Goal: Task Accomplishment & Management: Complete application form

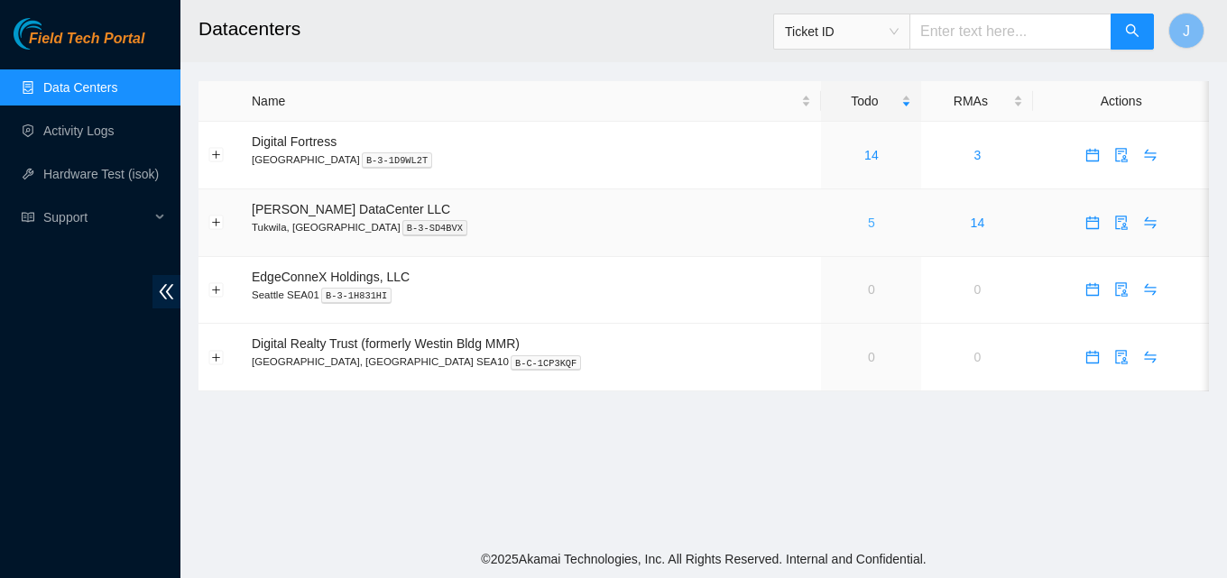
click at [868, 225] on link "5" at bounding box center [871, 223] width 7 height 14
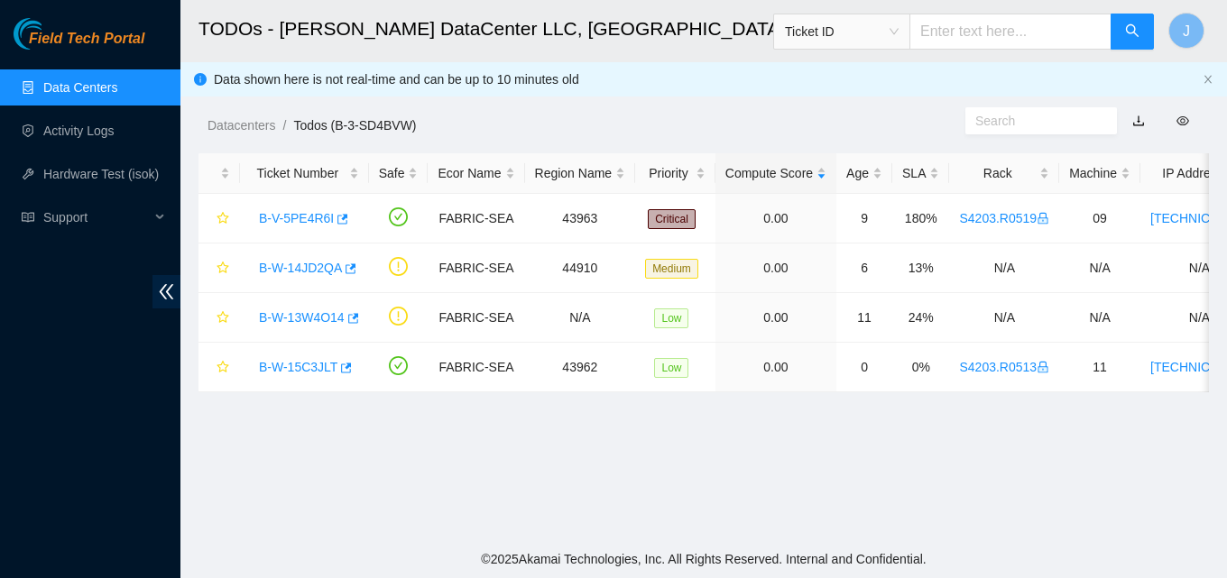
click at [48, 351] on div "Field Tech Portal Data Centers Activity Logs Hardware Test (isok) Support" at bounding box center [90, 298] width 180 height 560
click at [339, 365] on icon "button" at bounding box center [344, 368] width 13 height 13
click at [71, 83] on link "Data Centers" at bounding box center [80, 87] width 74 height 14
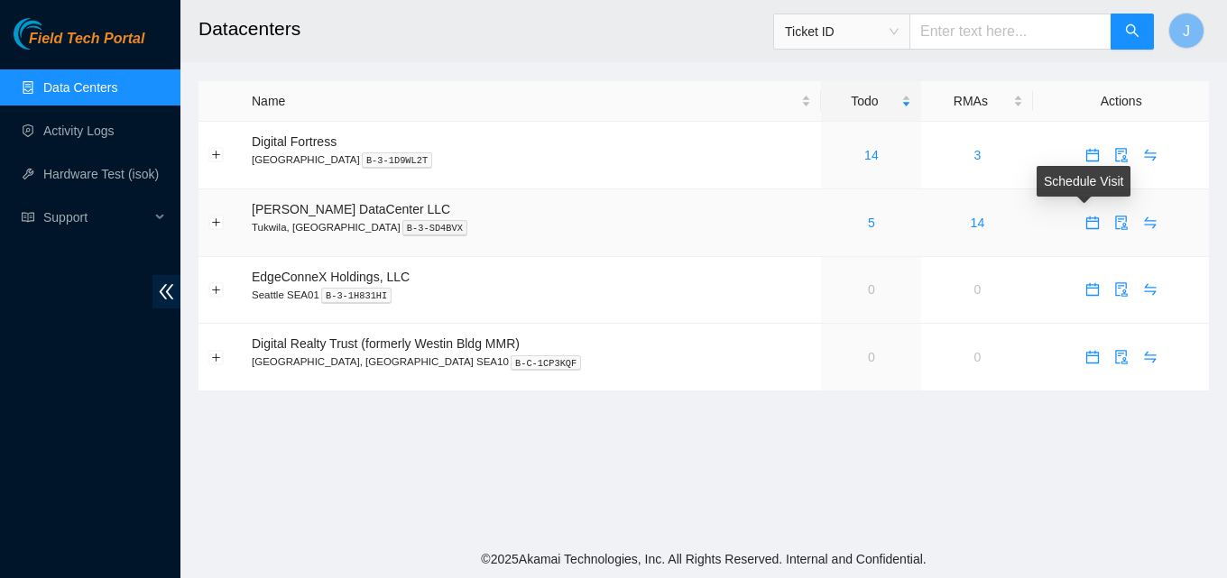
click at [1085, 217] on icon "calendar" at bounding box center [1092, 223] width 14 height 14
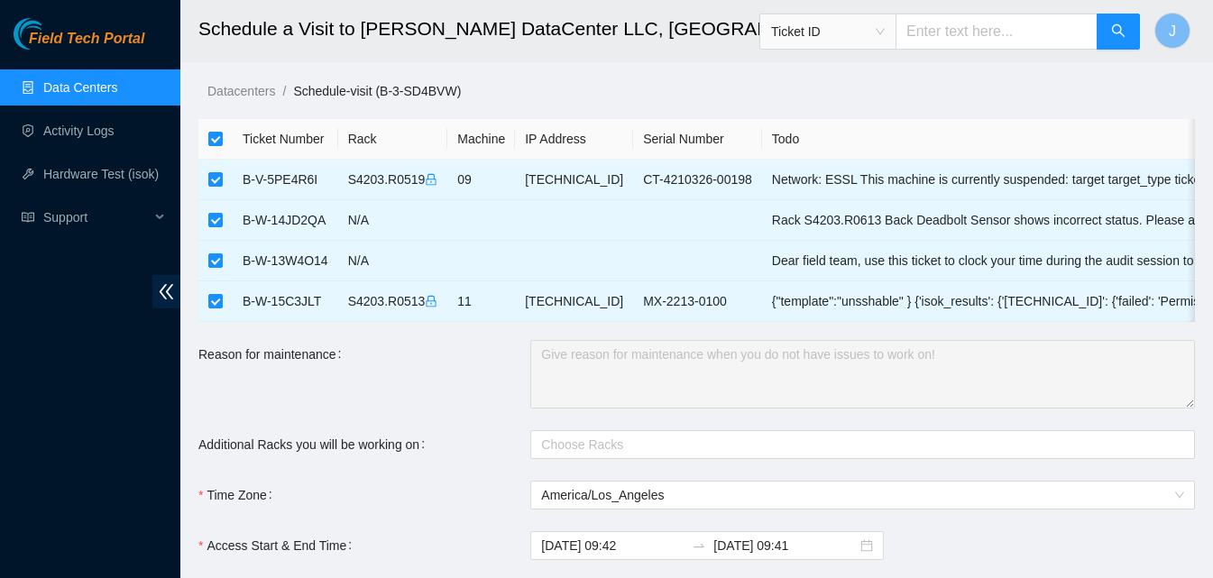
click at [203, 145] on th at bounding box center [215, 139] width 34 height 41
click at [210, 139] on input "checkbox" at bounding box center [215, 139] width 14 height 14
checkbox input "false"
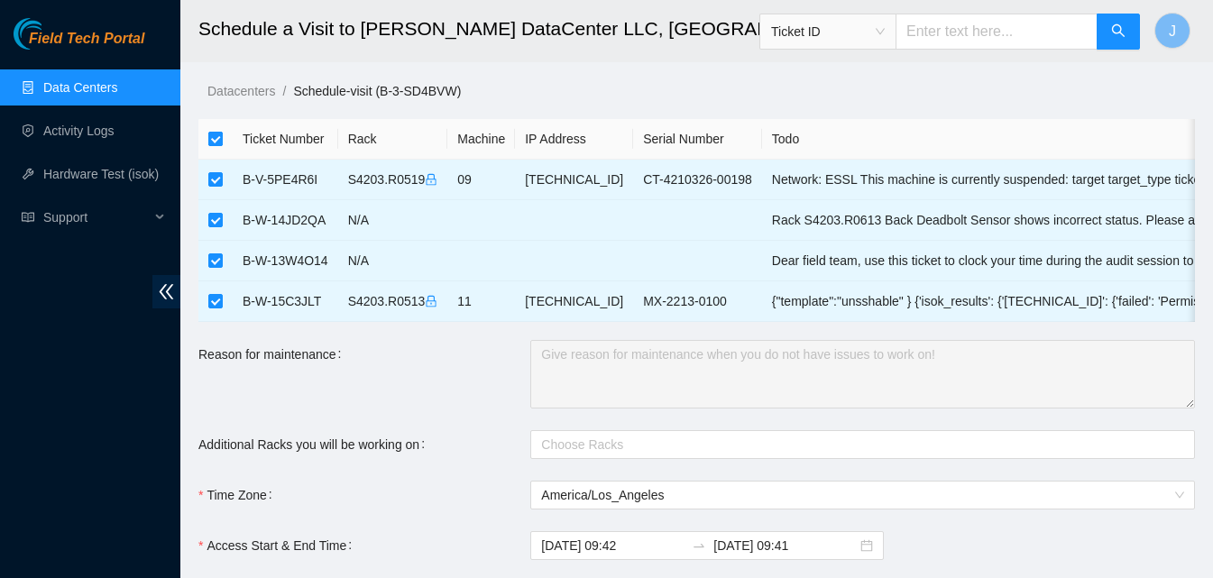
checkbox input "false"
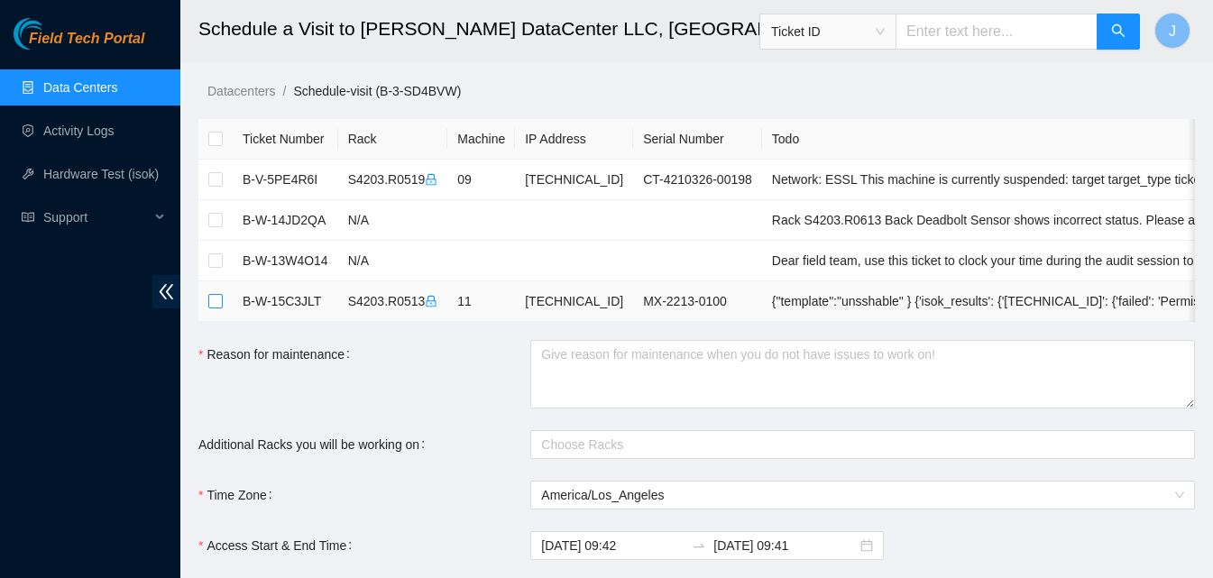
click at [213, 300] on input "checkbox" at bounding box center [215, 301] width 14 height 14
checkbox input "true"
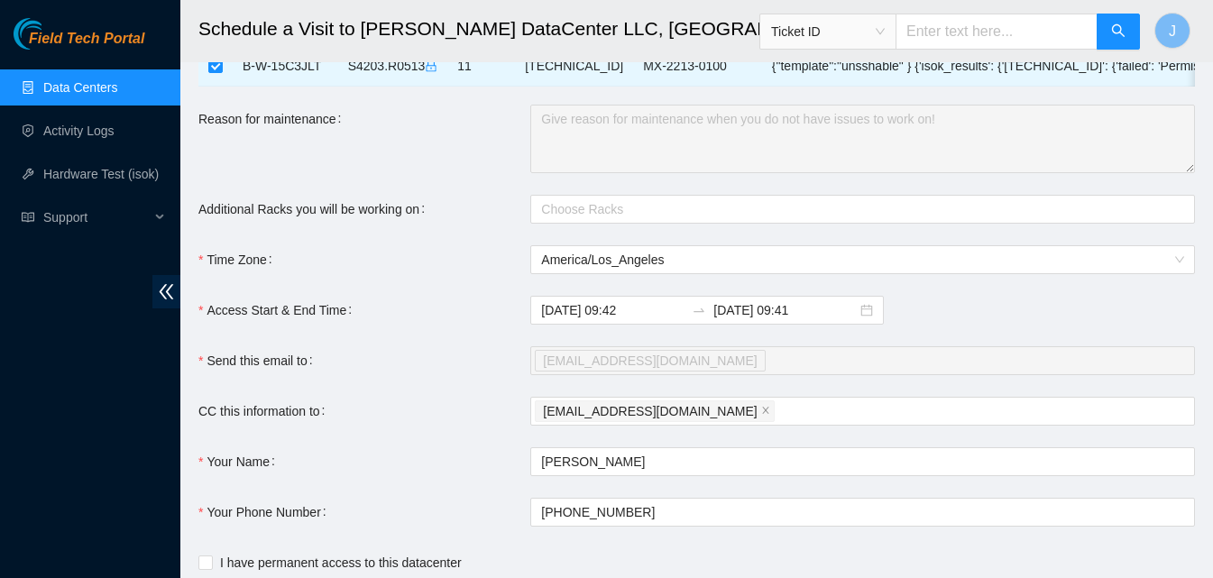
scroll to position [180, 0]
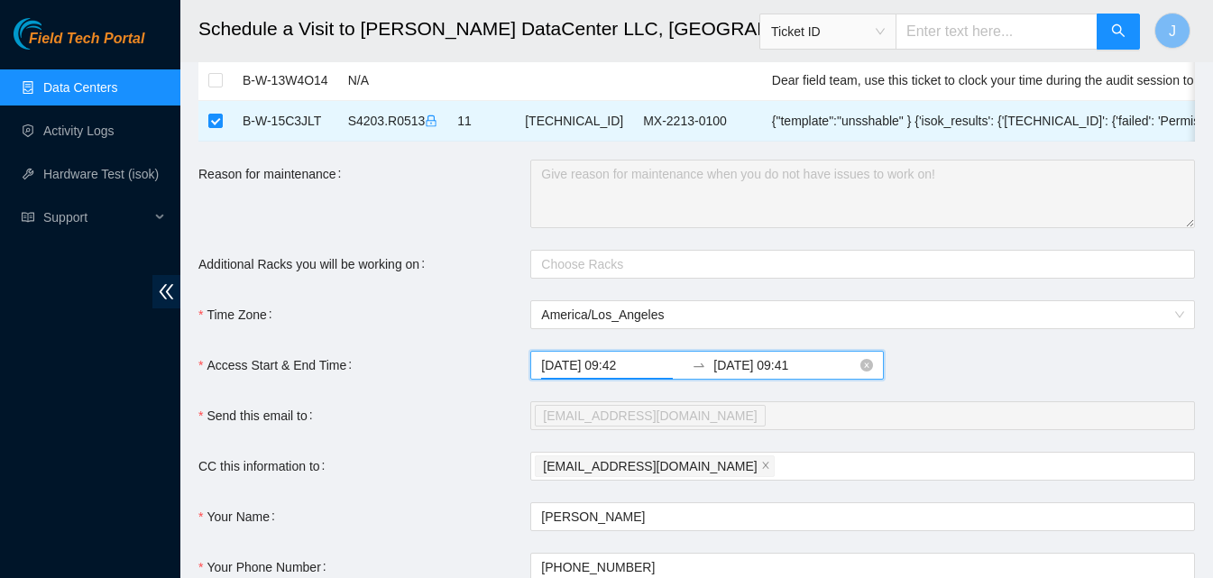
click at [585, 373] on input "2025-09-03 09:42" at bounding box center [612, 365] width 143 height 20
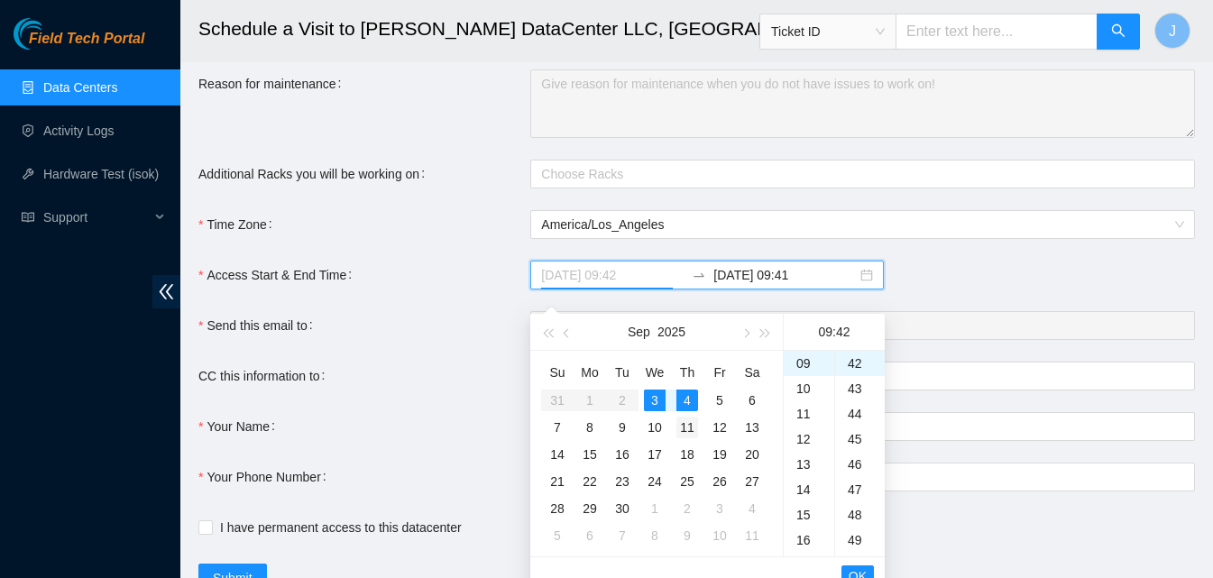
scroll to position [358, 0]
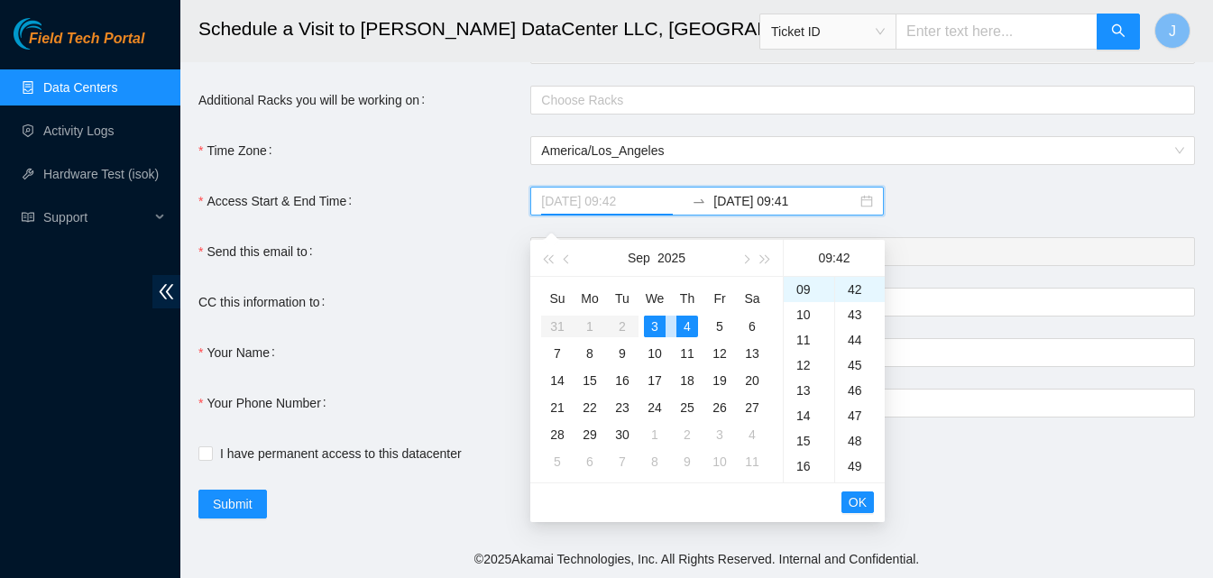
click at [651, 316] on div "3" at bounding box center [655, 327] width 22 height 22
click at [802, 356] on div "12" at bounding box center [809, 365] width 51 height 25
click at [855, 335] on div "30" at bounding box center [860, 347] width 50 height 25
type input "2025-09-03 12:30"
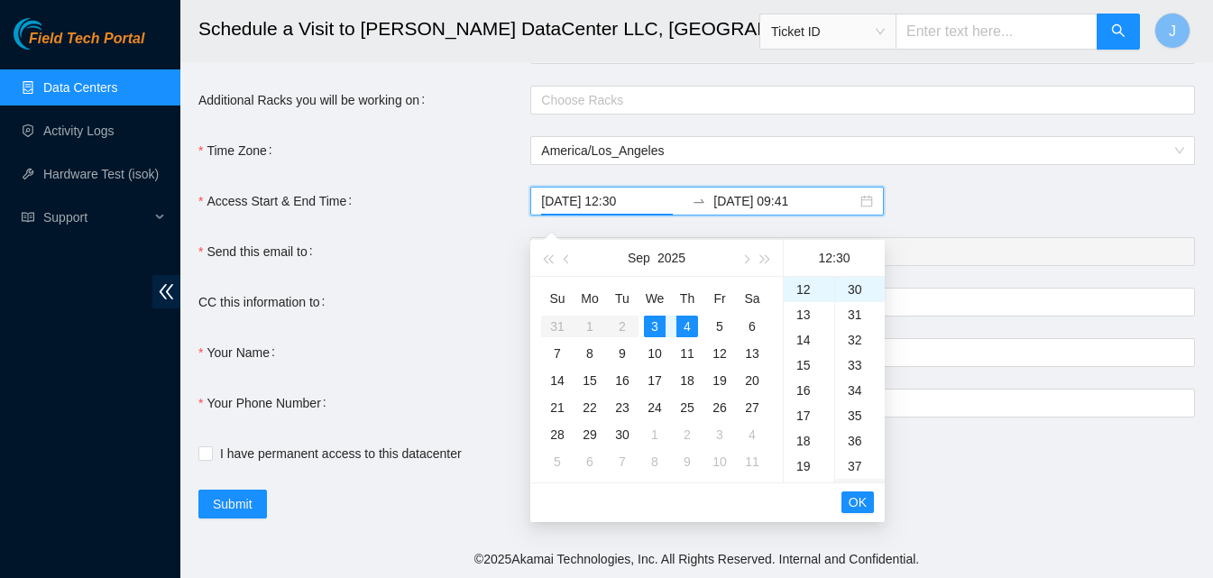
scroll to position [758, 0]
click at [853, 493] on span "OK" at bounding box center [858, 503] width 18 height 20
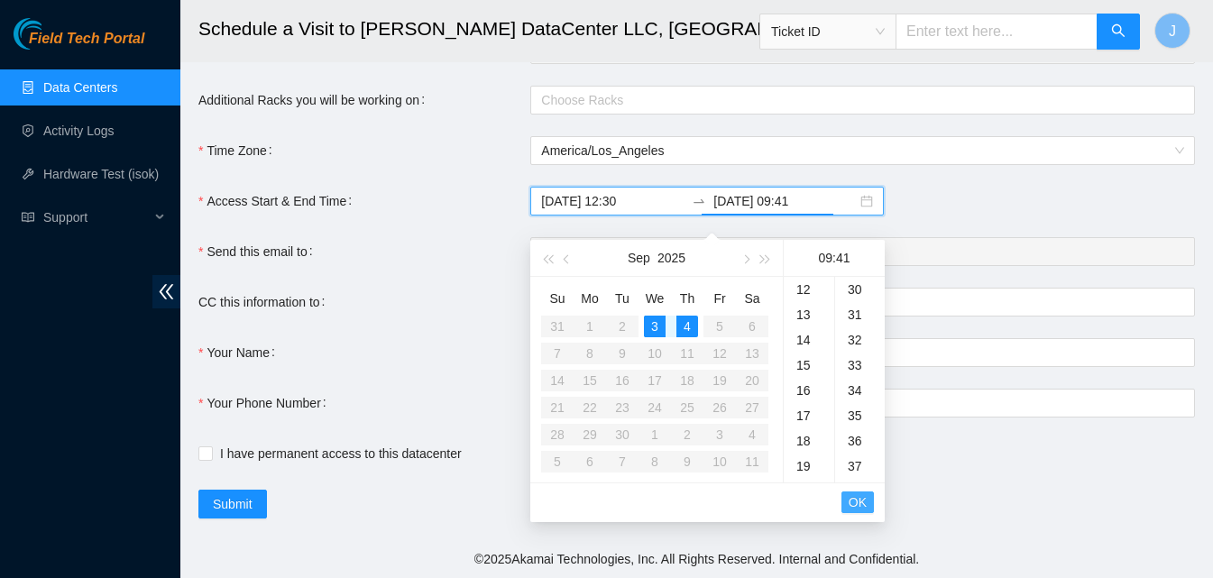
scroll to position [1036, 0]
click at [659, 316] on div "3" at bounding box center [655, 327] width 22 height 22
click at [800, 309] on div "17" at bounding box center [809, 320] width 51 height 25
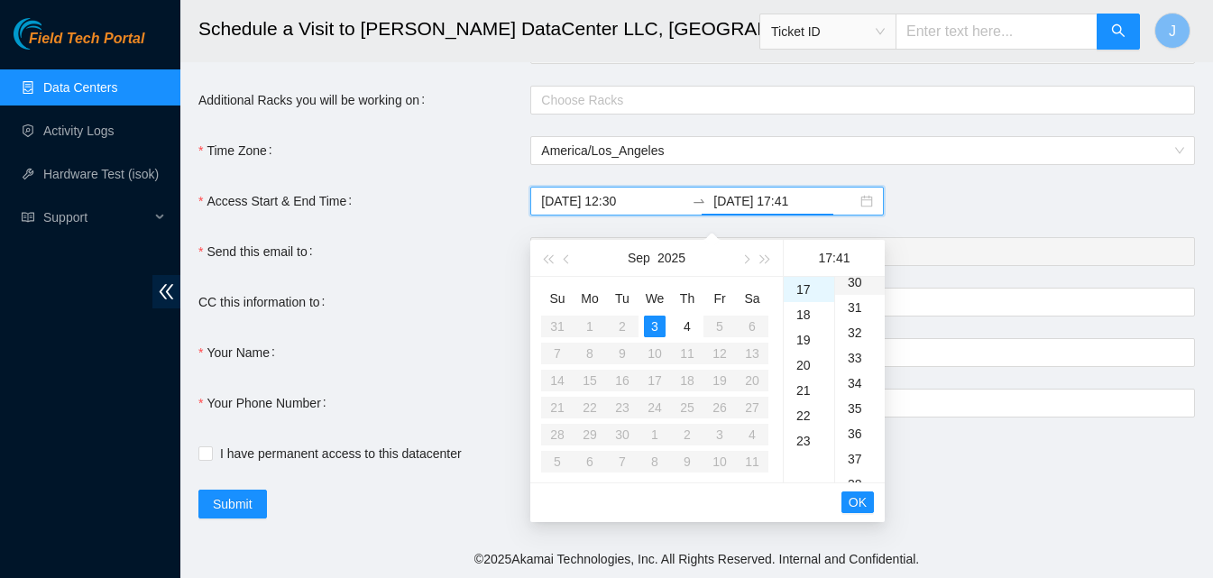
click at [858, 272] on div "30" at bounding box center [860, 282] width 50 height 25
type input "2025-09-03 17:30"
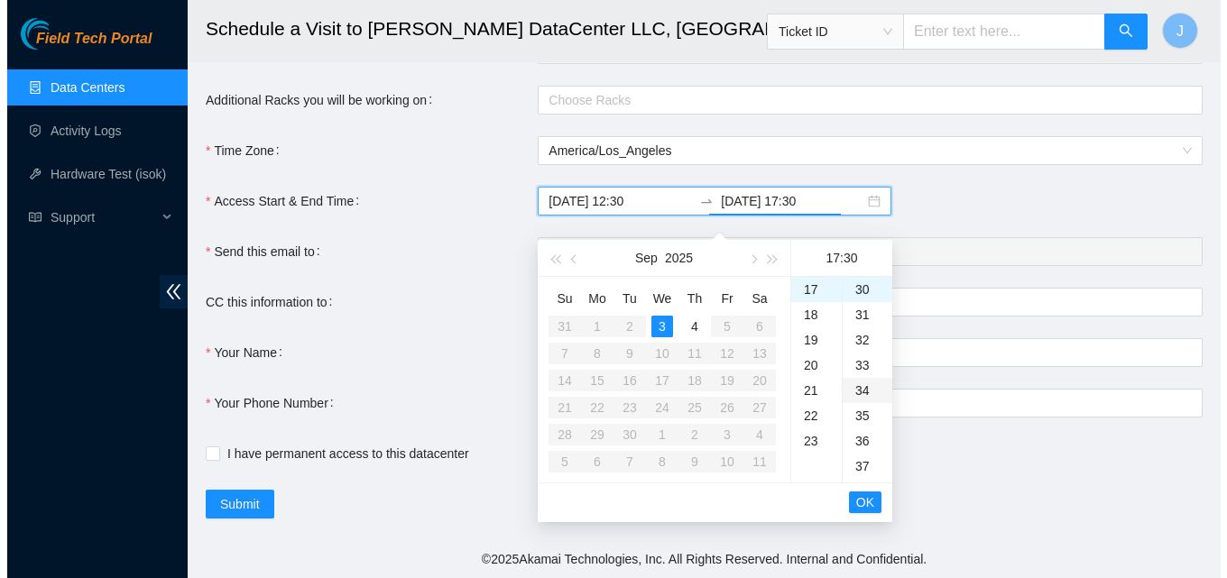
scroll to position [758, 0]
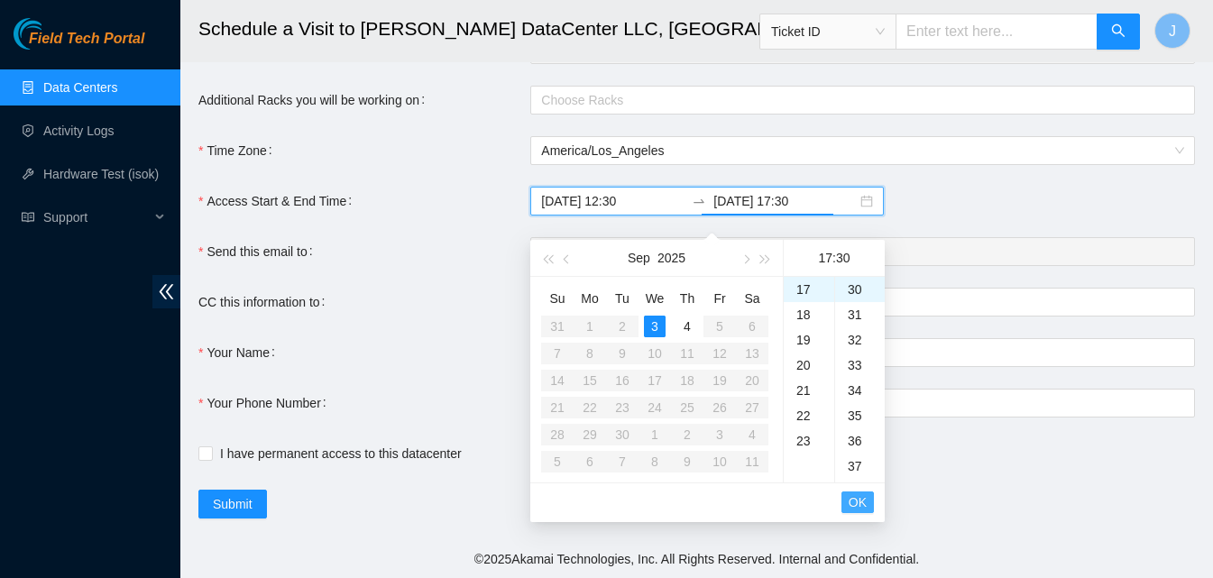
click at [862, 493] on span "OK" at bounding box center [858, 503] width 18 height 20
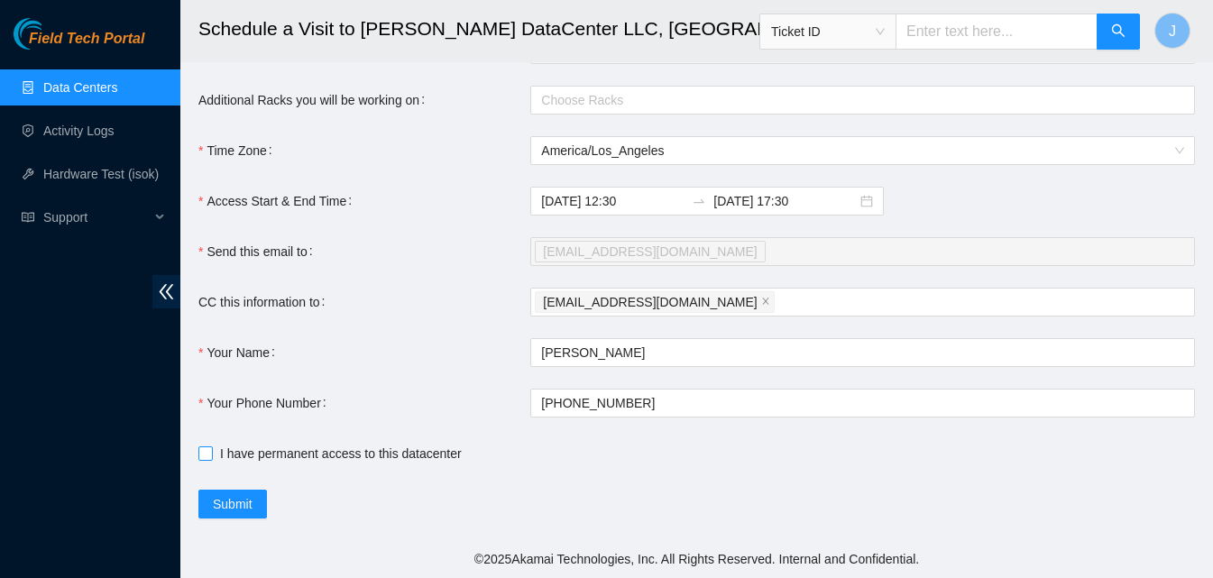
click at [211, 445] on label "I have permanent access to this datacenter" at bounding box center [333, 454] width 271 height 20
click at [211, 447] on input "I have permanent access to this datacenter" at bounding box center [204, 453] width 13 height 13
checkbox input "true"
click at [237, 505] on span "Submit" at bounding box center [233, 504] width 40 height 20
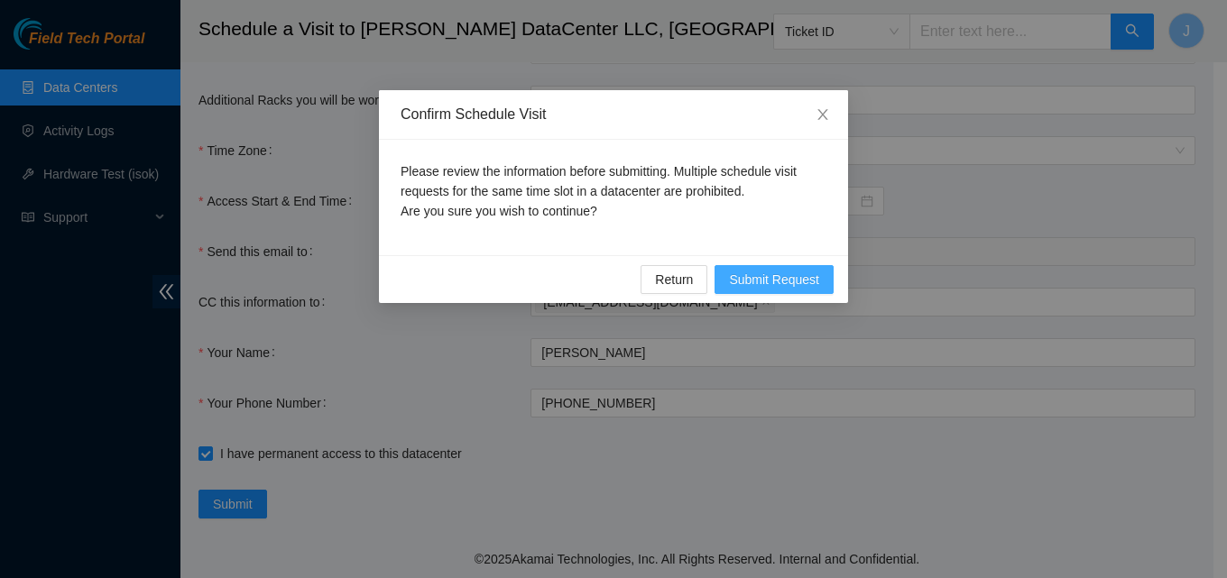
click at [797, 291] on button "Submit Request" at bounding box center [774, 279] width 119 height 29
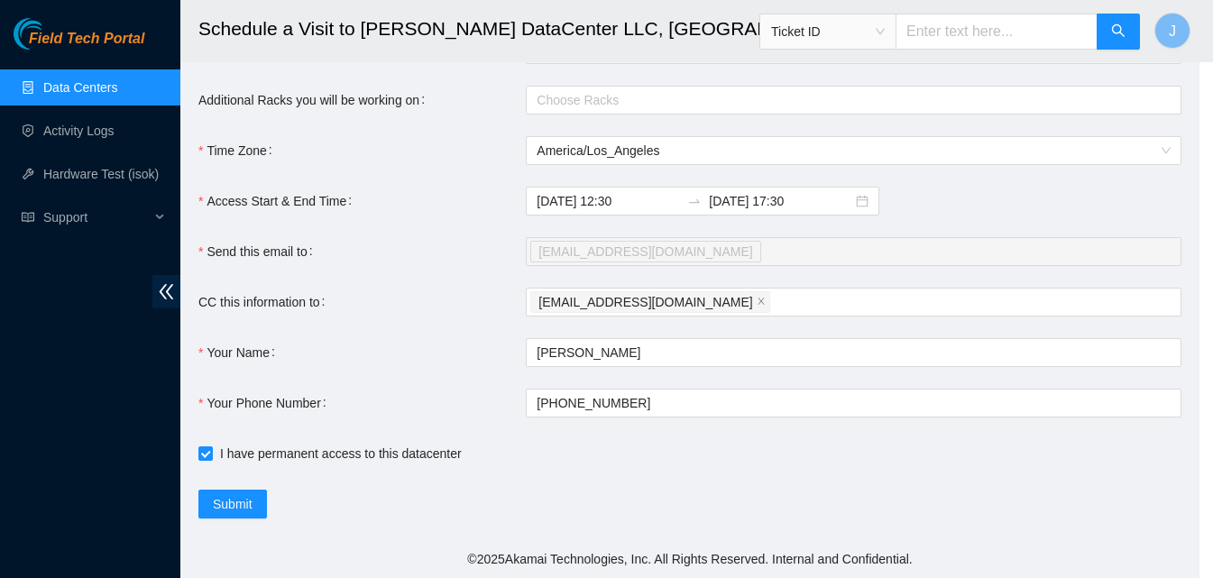
type input "2025-09-03 09:43"
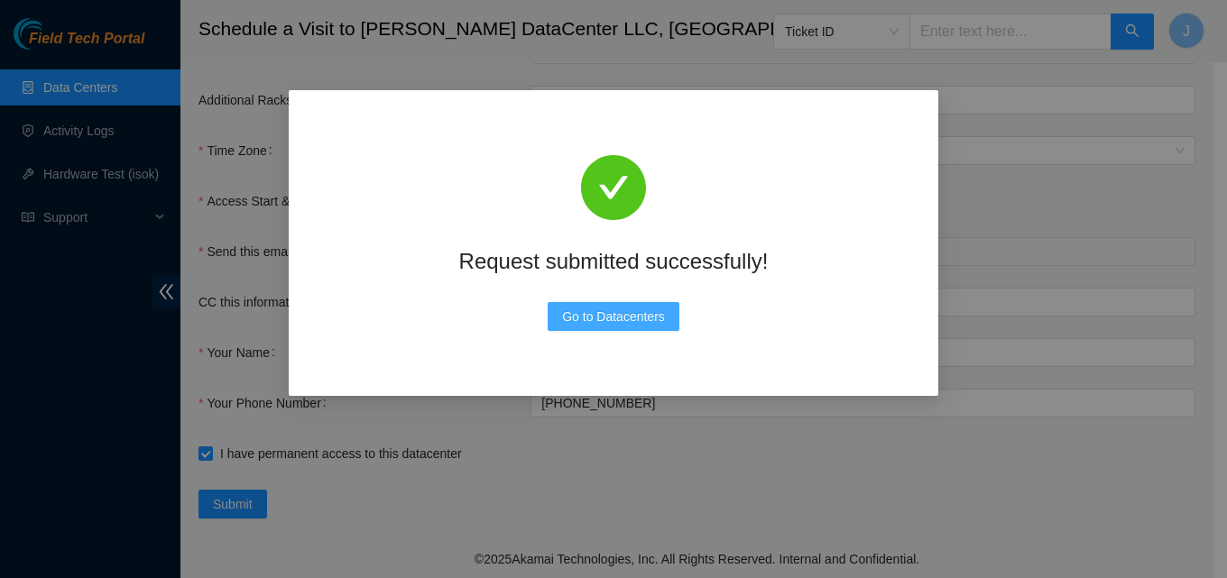
click at [622, 324] on span "Go to Datacenters" at bounding box center [613, 317] width 103 height 20
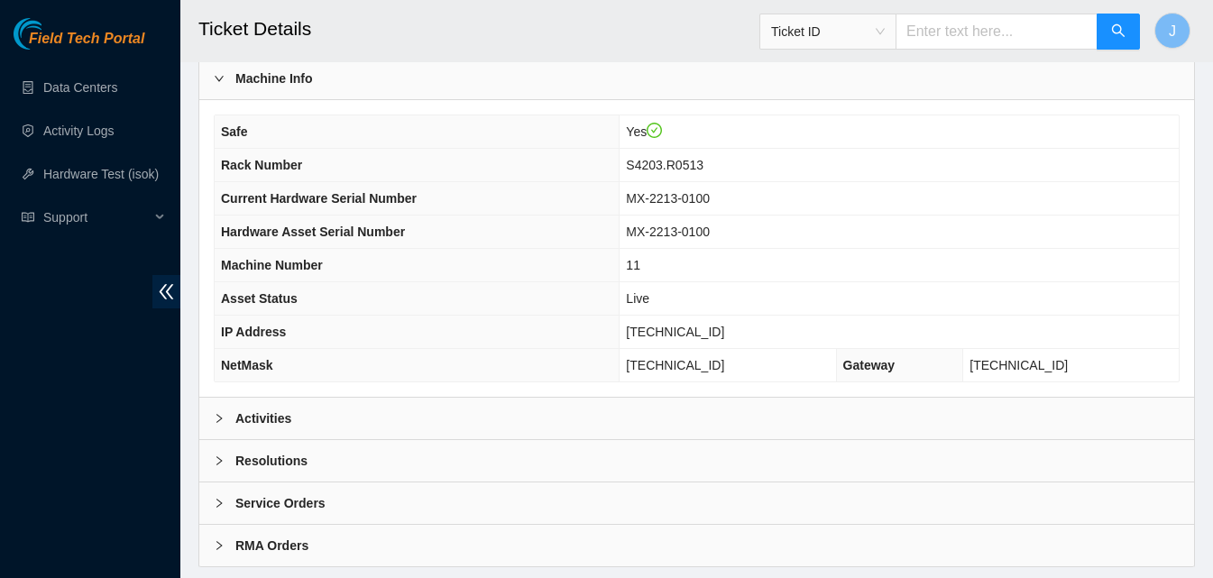
click at [373, 420] on div "Activities" at bounding box center [696, 418] width 995 height 41
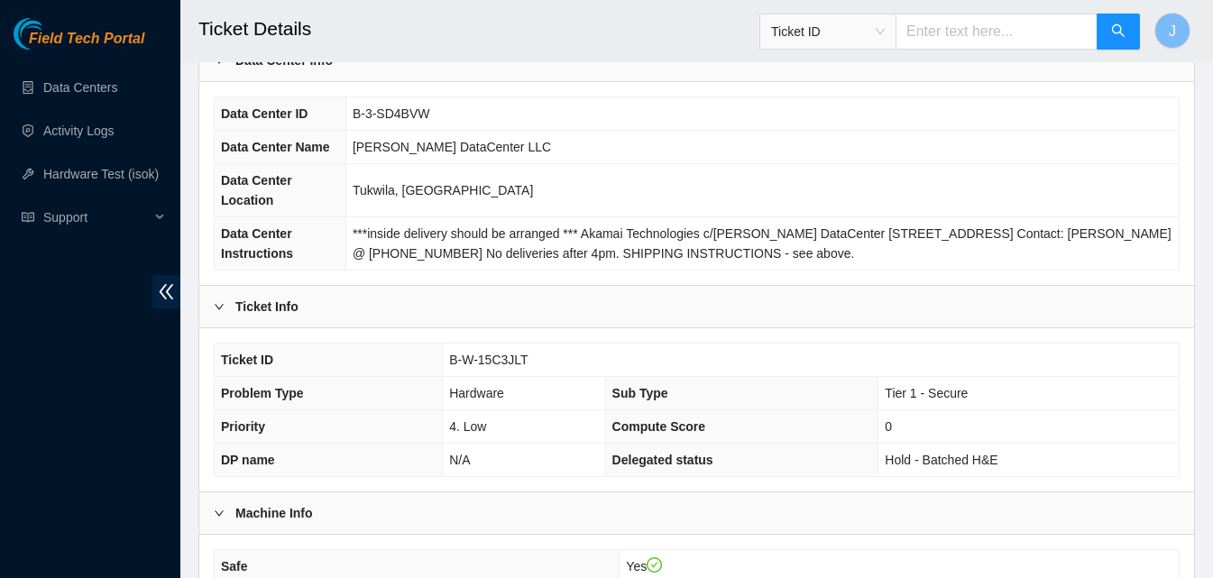
scroll to position [75, 0]
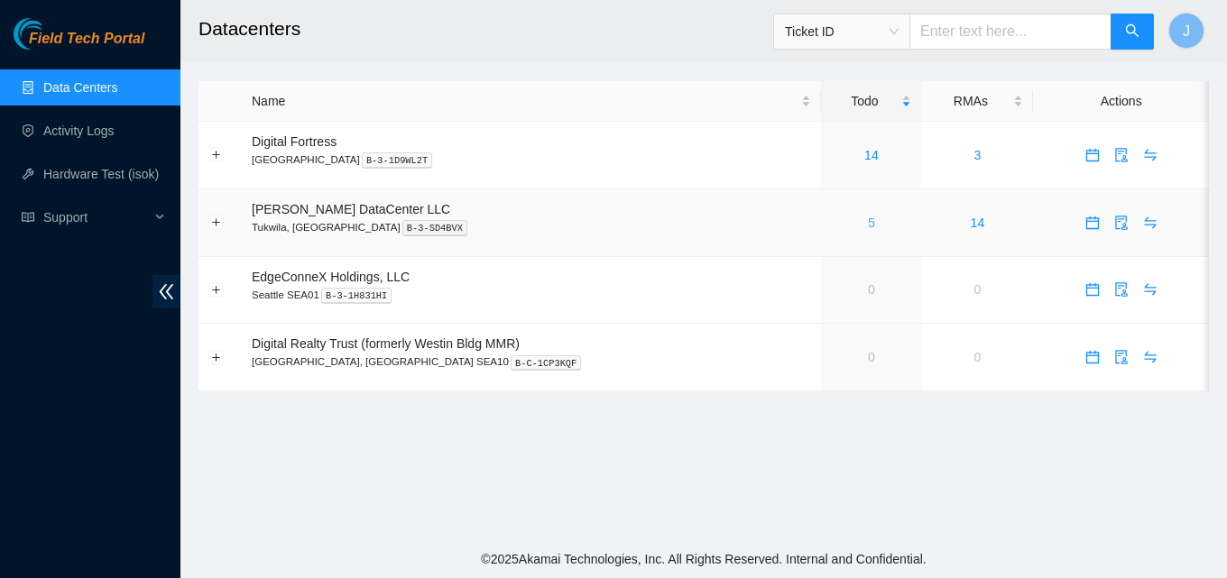
click at [868, 226] on link "5" at bounding box center [871, 223] width 7 height 14
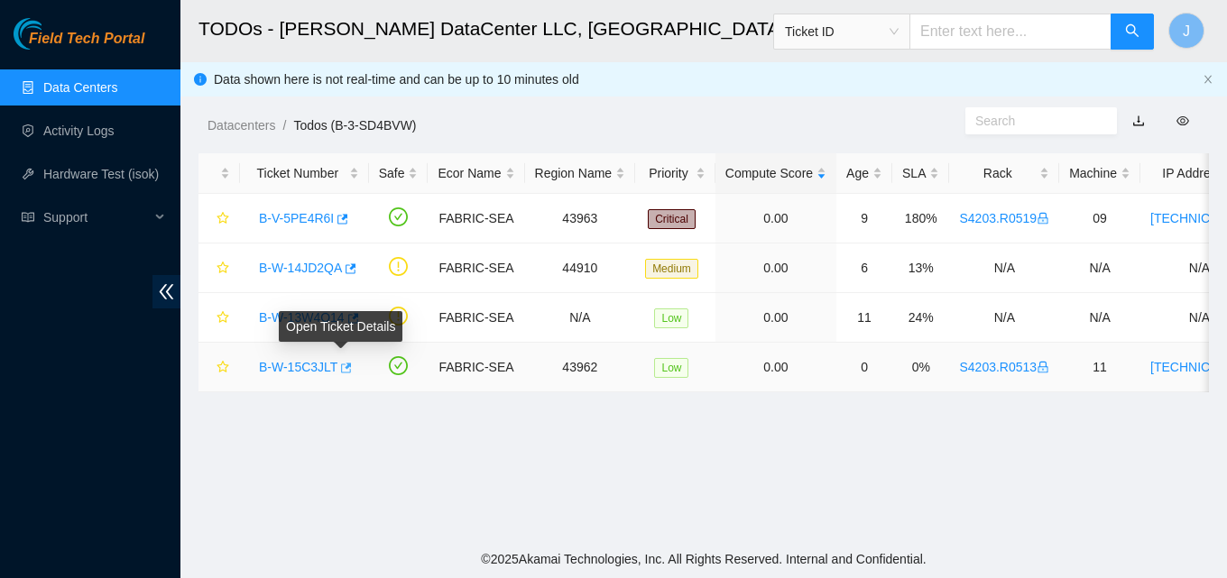
click at [345, 369] on icon "button" at bounding box center [344, 368] width 13 height 13
click at [87, 89] on link "Data Centers" at bounding box center [80, 87] width 74 height 14
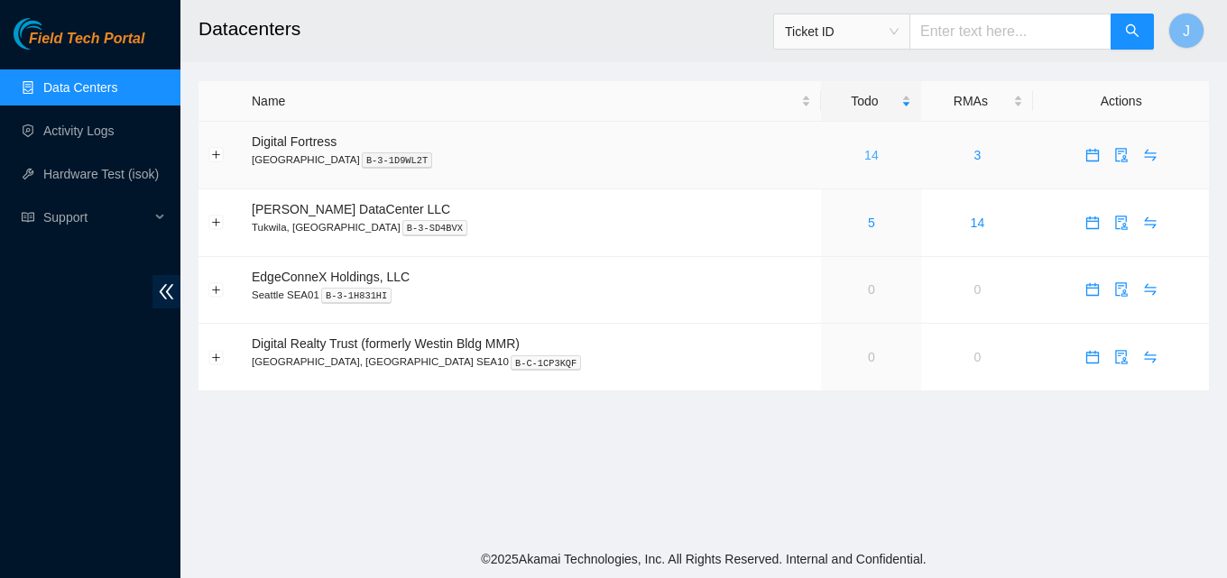
click at [864, 156] on link "14" at bounding box center [871, 155] width 14 height 14
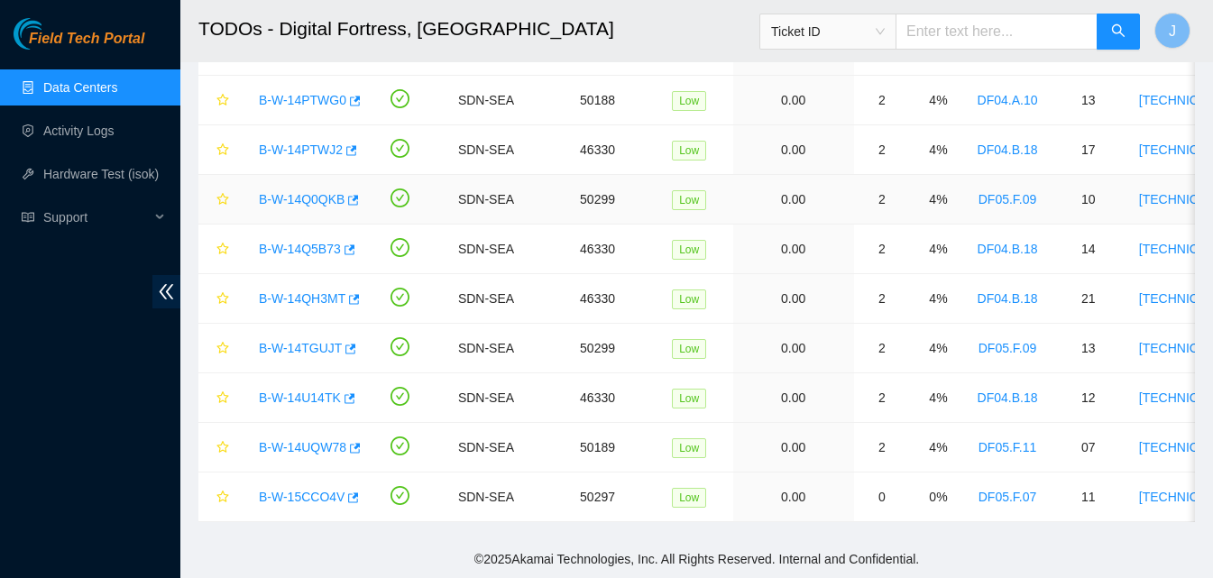
scroll to position [380, 0]
click at [346, 344] on icon "button" at bounding box center [351, 349] width 11 height 10
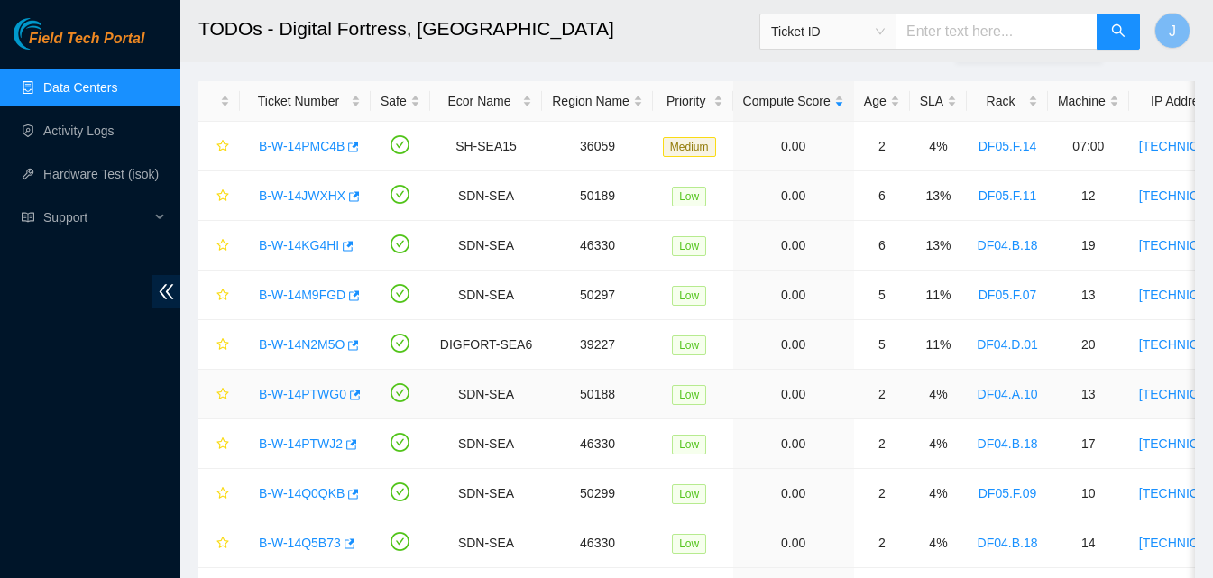
scroll to position [0, 0]
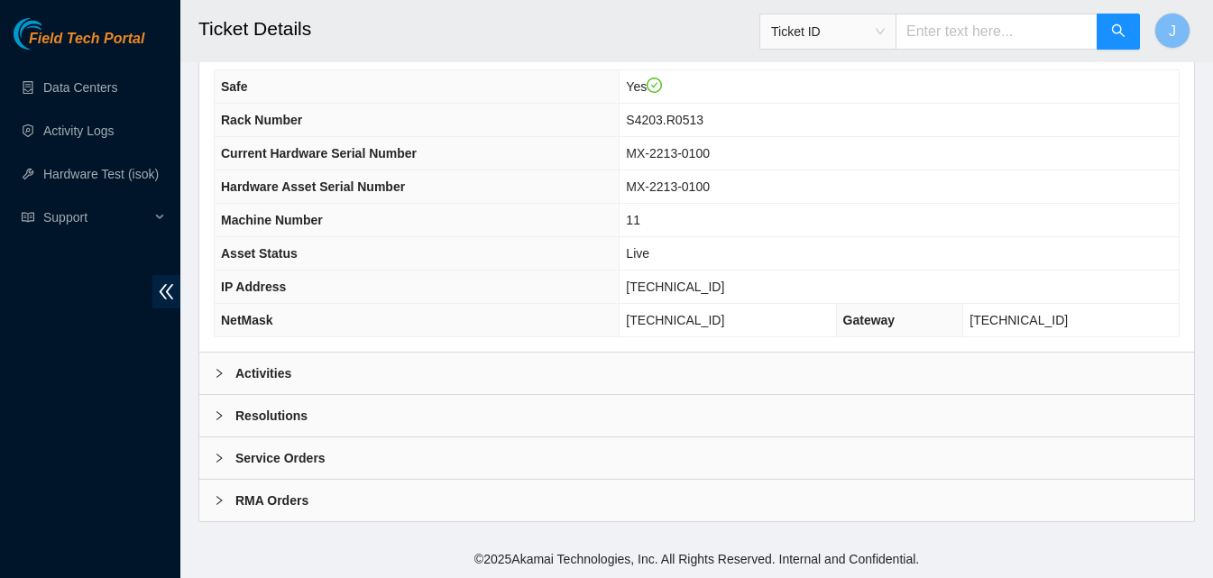
click at [406, 375] on div "Activities" at bounding box center [696, 373] width 995 height 41
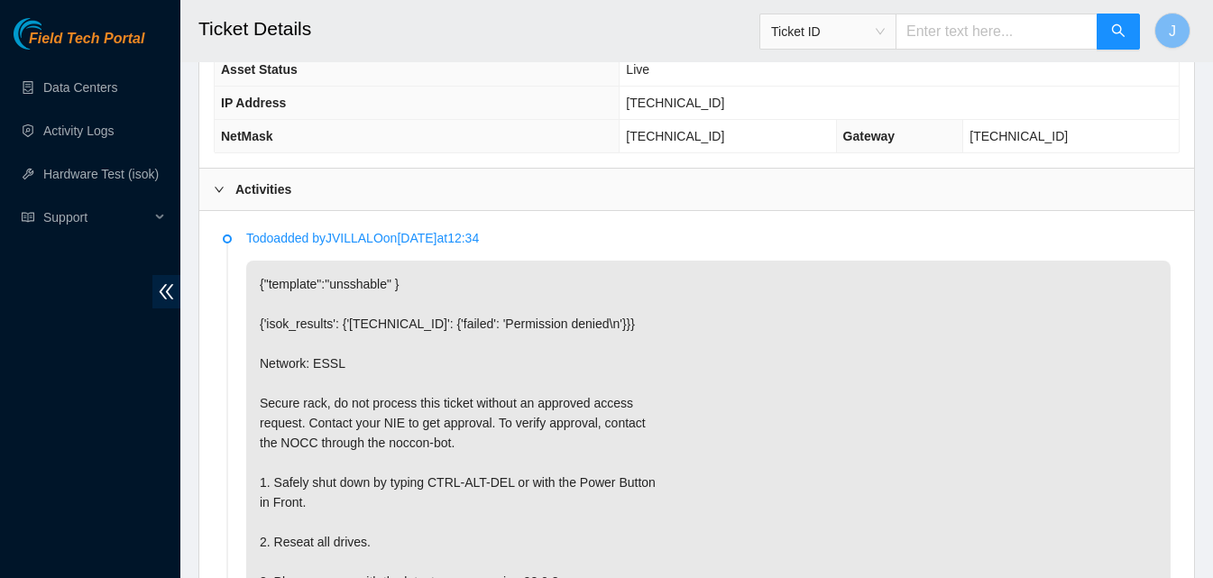
scroll to position [947, 0]
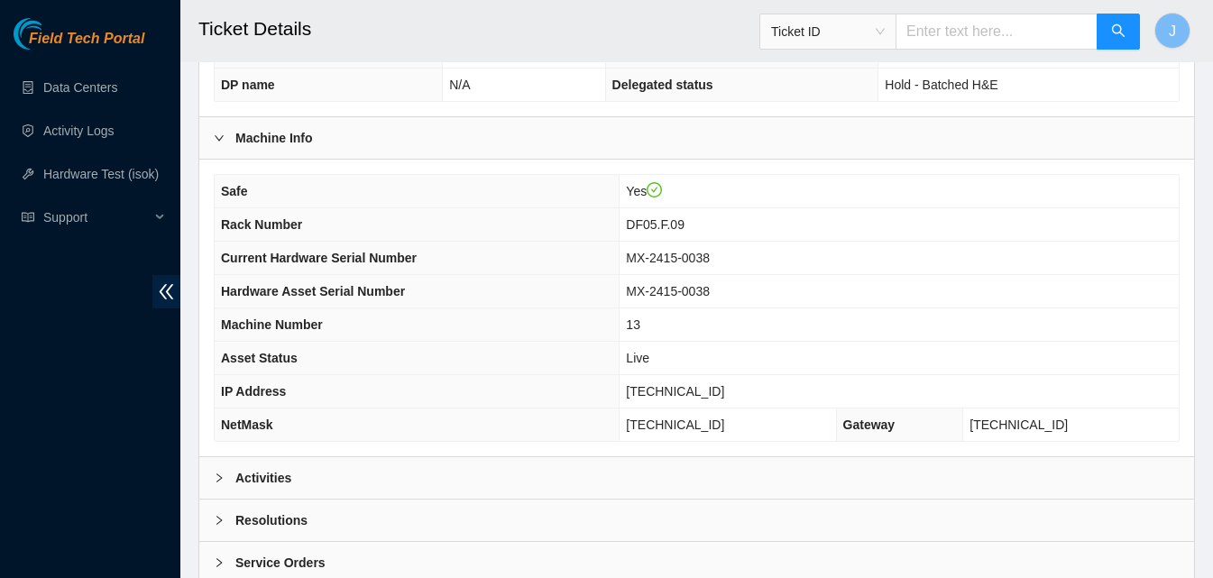
scroll to position [626, 0]
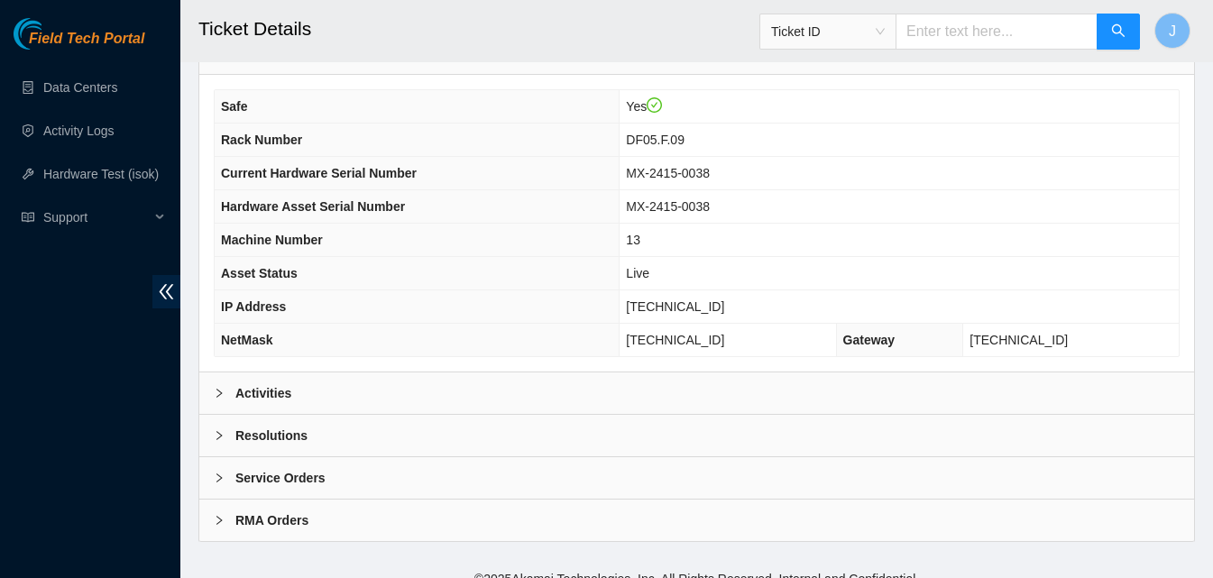
drag, startPoint x: 430, startPoint y: 362, endPoint x: 460, endPoint y: 356, distance: 30.3
click at [431, 373] on div "Activities" at bounding box center [696, 393] width 995 height 41
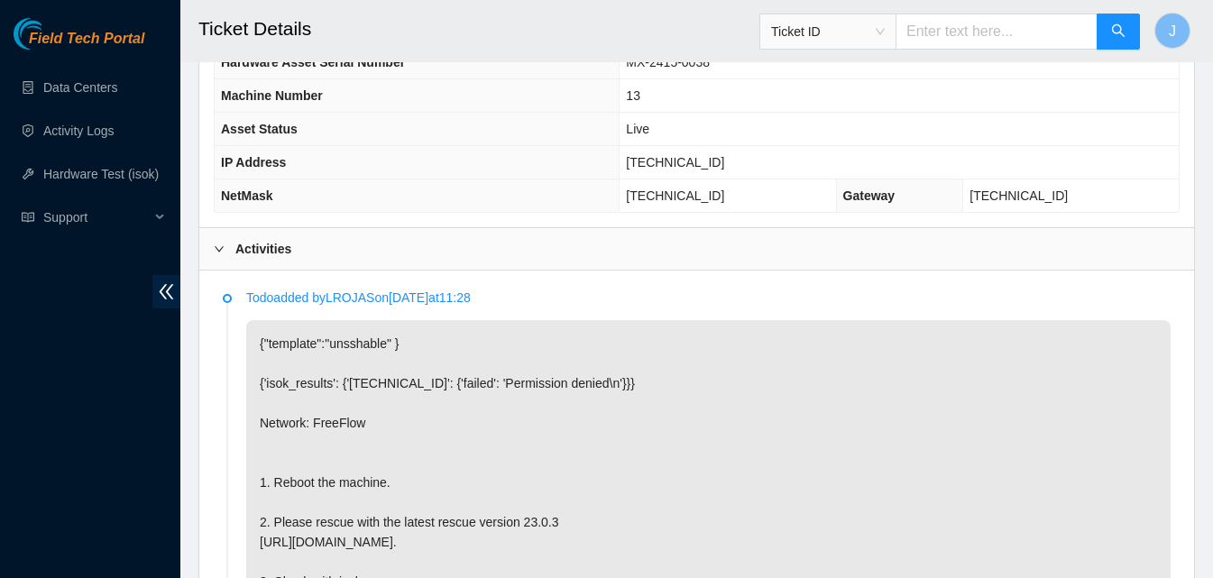
scroll to position [897, 0]
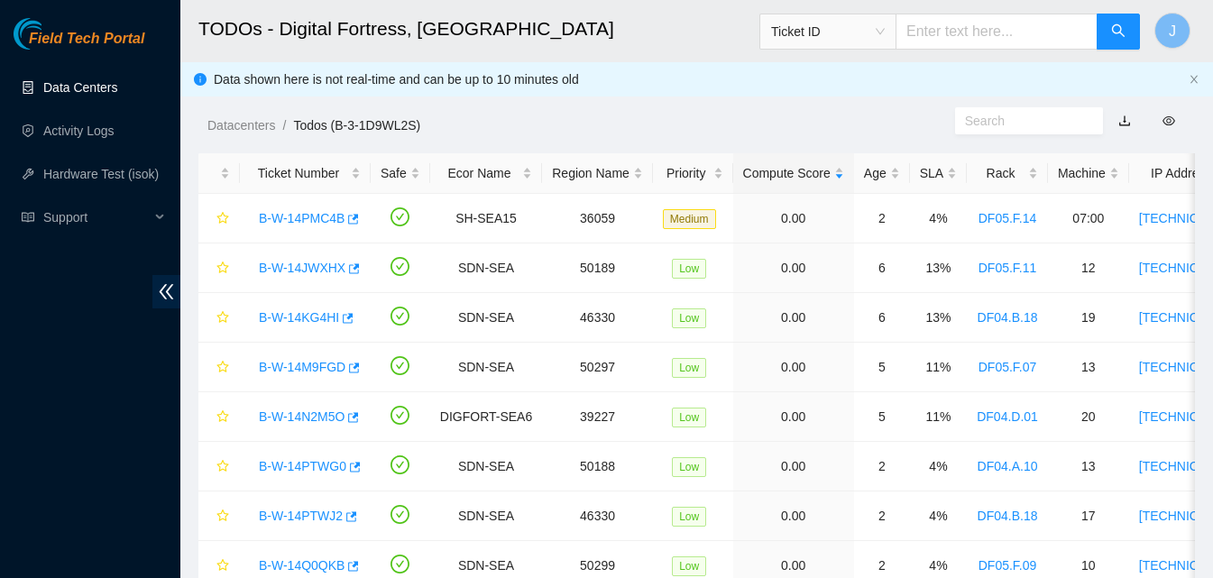
click at [83, 81] on link "Data Centers" at bounding box center [80, 87] width 74 height 14
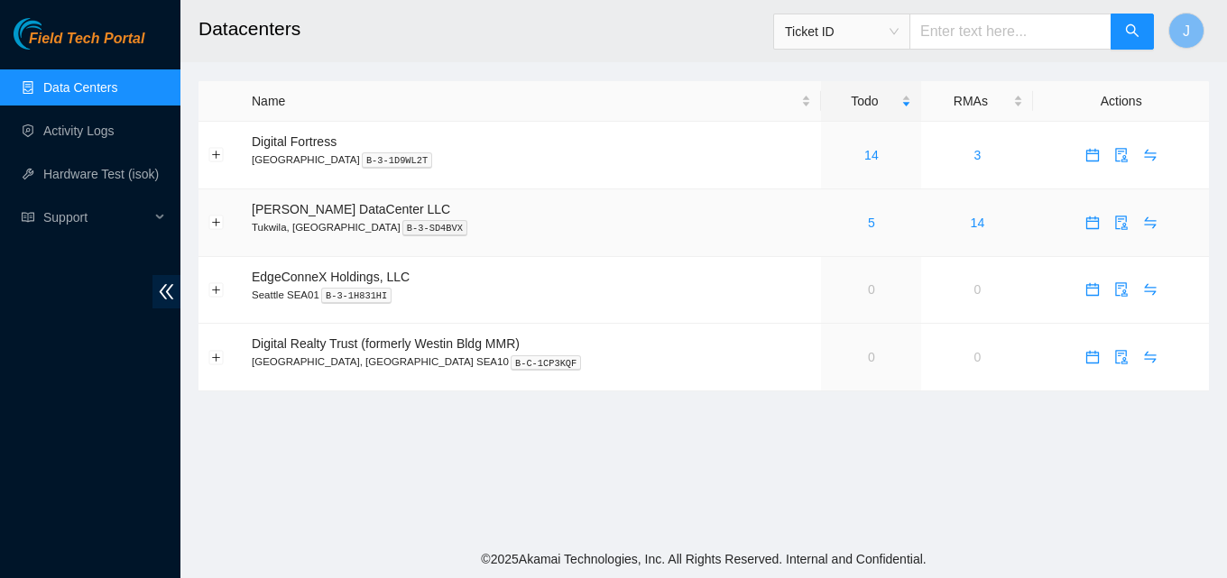
click at [832, 226] on div "5" at bounding box center [871, 223] width 80 height 20
